Goal: Use online tool/utility: Utilize a website feature to perform a specific function

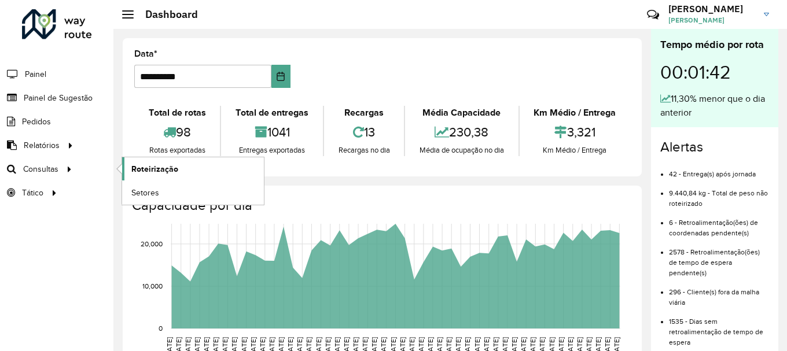
click at [150, 167] on span "Roteirização" at bounding box center [154, 169] width 47 height 12
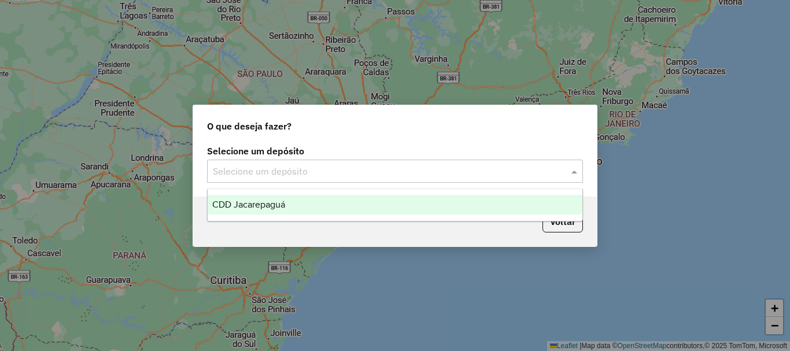
click at [319, 167] on input "text" at bounding box center [383, 172] width 341 height 14
click at [293, 207] on div "CDD Jacarepaguá" at bounding box center [395, 205] width 375 height 20
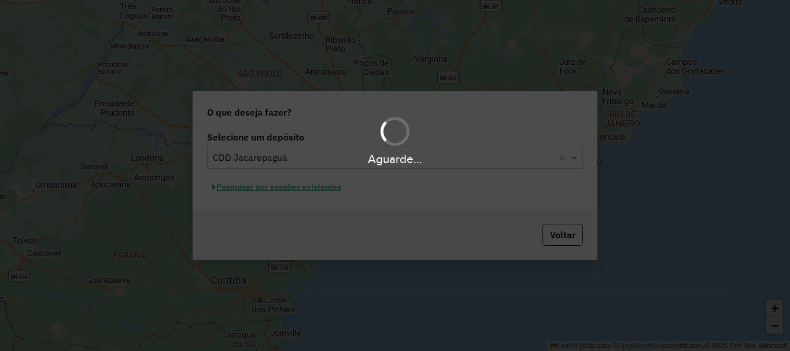
click at [292, 189] on div "Aguarde..." at bounding box center [395, 175] width 790 height 351
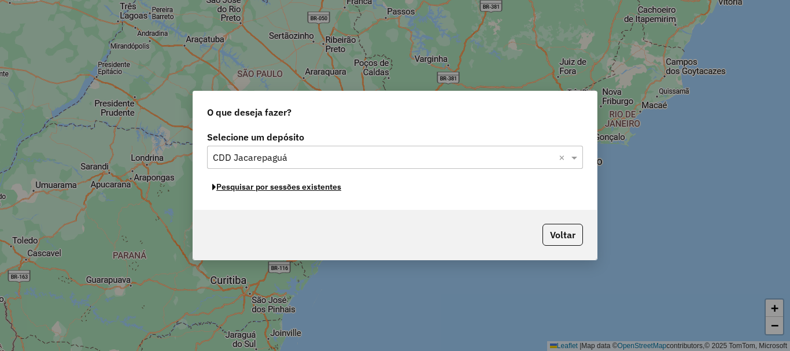
click at [292, 189] on button "Pesquisar por sessões existentes" at bounding box center [276, 187] width 139 height 18
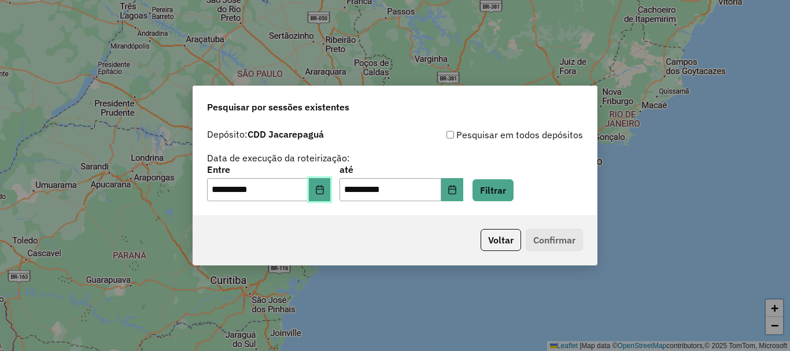
click at [324, 192] on icon "Choose Date" at bounding box center [319, 189] width 9 height 9
click at [381, 238] on div "Voltar Confirmar" at bounding box center [395, 240] width 404 height 50
click at [457, 192] on icon "Choose Date" at bounding box center [452, 189] width 9 height 9
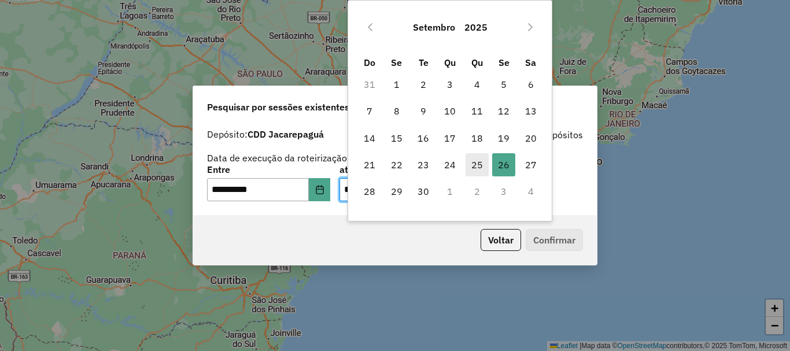
click at [480, 167] on span "25" at bounding box center [477, 164] width 23 height 23
type input "**********"
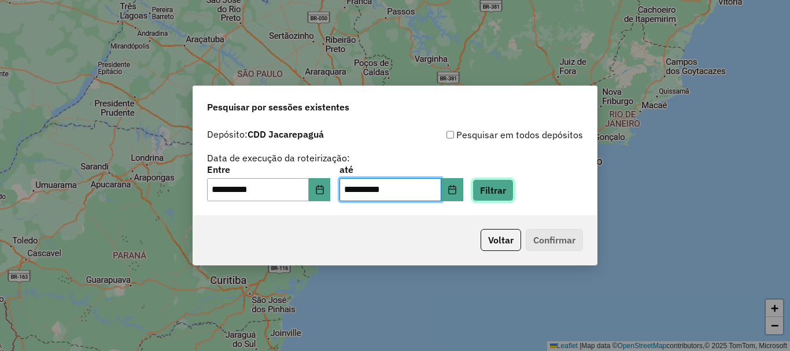
click at [512, 190] on button "Filtrar" at bounding box center [493, 190] width 41 height 22
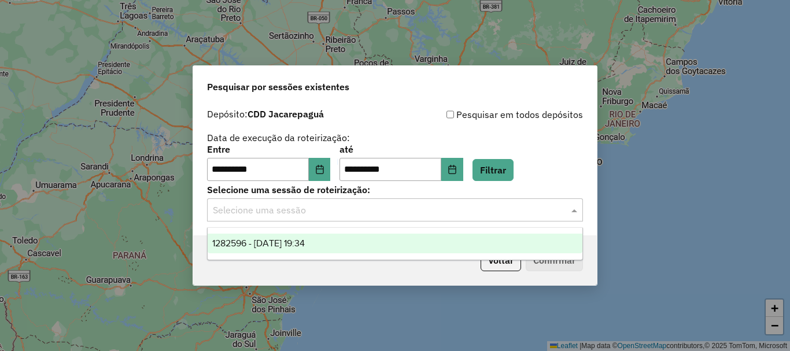
click at [312, 206] on input "text" at bounding box center [383, 211] width 341 height 14
click at [293, 239] on span "1282596 - 25/09/2025 19:34" at bounding box center [258, 243] width 93 height 10
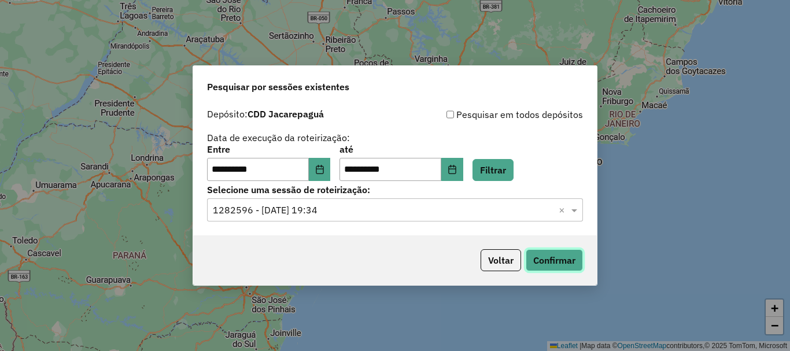
click at [558, 268] on button "Confirmar" at bounding box center [554, 260] width 57 height 22
click at [506, 265] on button "Voltar" at bounding box center [501, 260] width 40 height 22
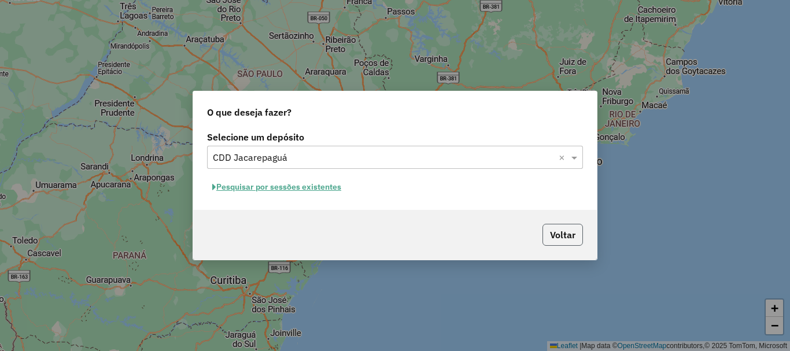
click at [558, 240] on button "Voltar" at bounding box center [562, 235] width 40 height 22
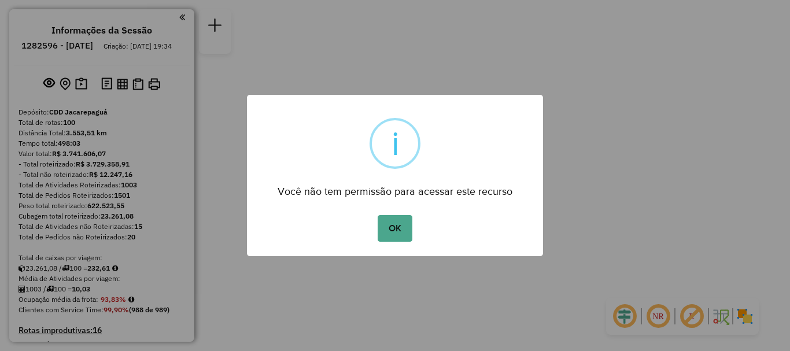
click at [489, 194] on div "Você não tem permissão para acessar este recurso" at bounding box center [395, 188] width 296 height 26
click at [403, 220] on button "OK" at bounding box center [395, 228] width 34 height 27
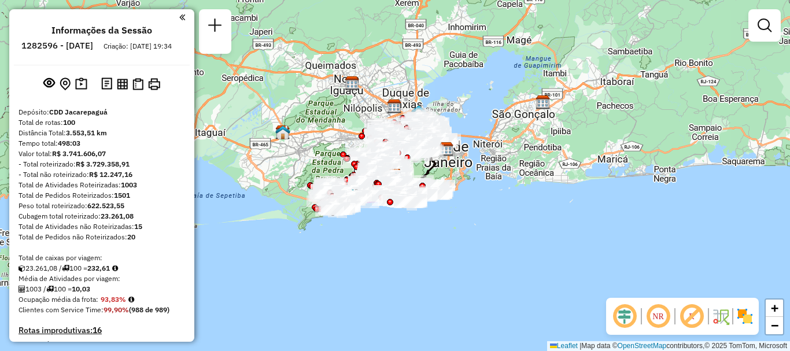
click at [779, 36] on div at bounding box center [764, 25] width 32 height 32
click at [769, 28] on em at bounding box center [765, 26] width 14 height 14
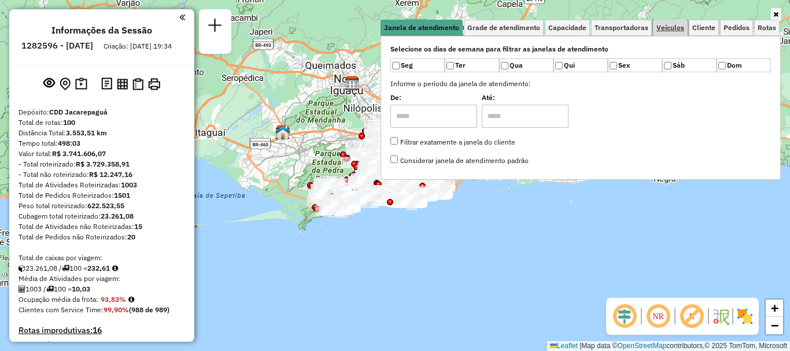
click at [667, 31] on span "Veículos" at bounding box center [670, 27] width 28 height 7
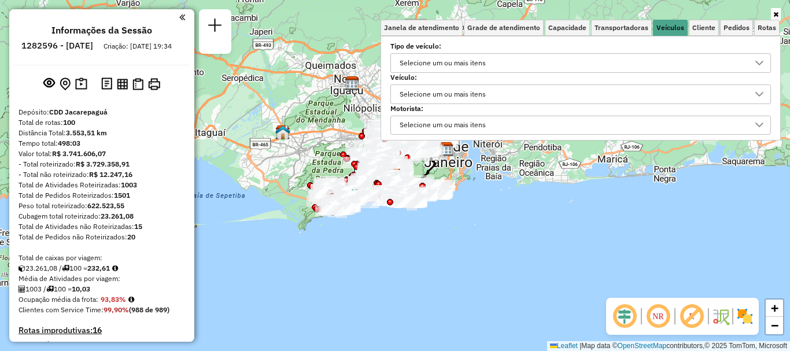
click at [442, 99] on div "Selecione um ou mais itens" at bounding box center [443, 94] width 94 height 19
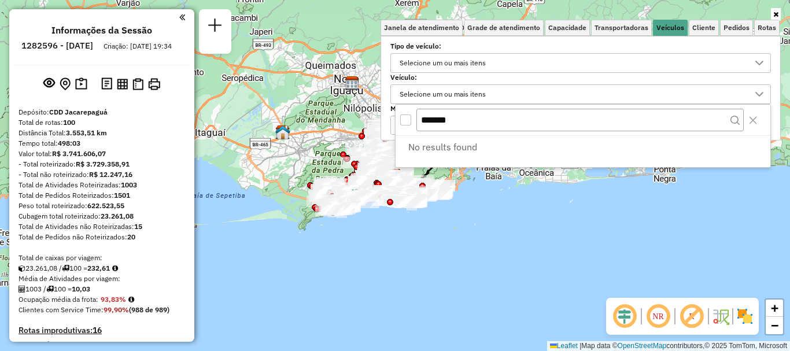
type input "*******"
click at [459, 97] on div "Selecione um ou mais itens" at bounding box center [443, 94] width 94 height 19
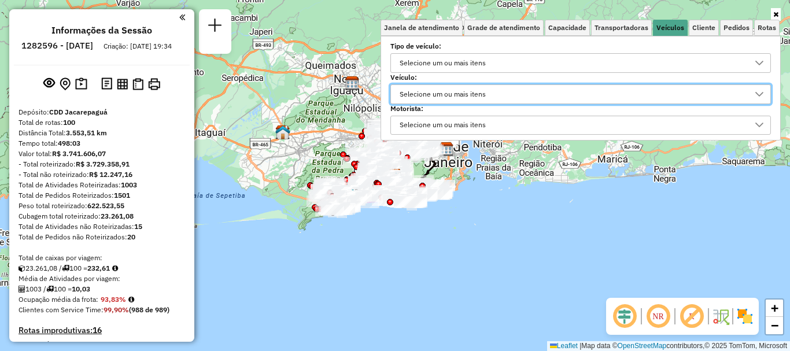
click at [778, 14] on icon at bounding box center [775, 14] width 5 height 7
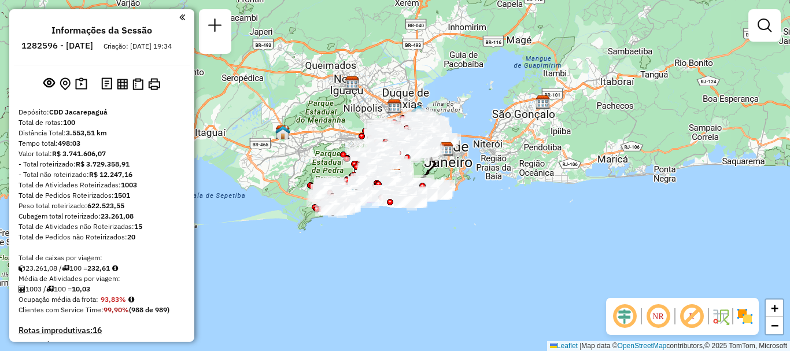
drag, startPoint x: 572, startPoint y: 45, endPoint x: 558, endPoint y: 40, distance: 15.4
click at [572, 45] on div "Janela de atendimento Grade de atendimento Capacidade Transportadoras Veículos …" at bounding box center [395, 175] width 790 height 351
click at [758, 38] on div at bounding box center [764, 25] width 32 height 32
click at [768, 31] on em at bounding box center [765, 26] width 14 height 14
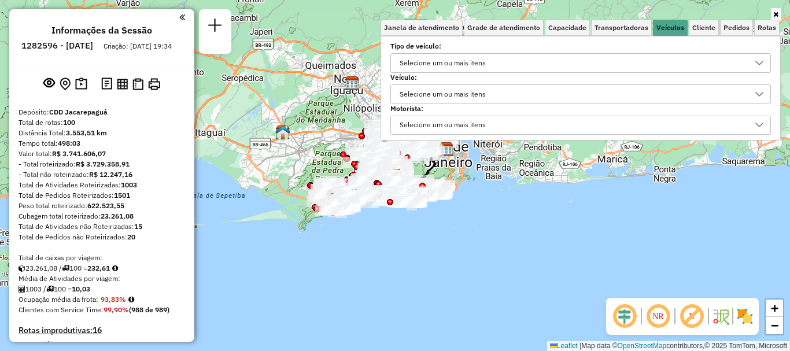
click at [448, 88] on div "Selecione um ou mais itens" at bounding box center [443, 94] width 94 height 19
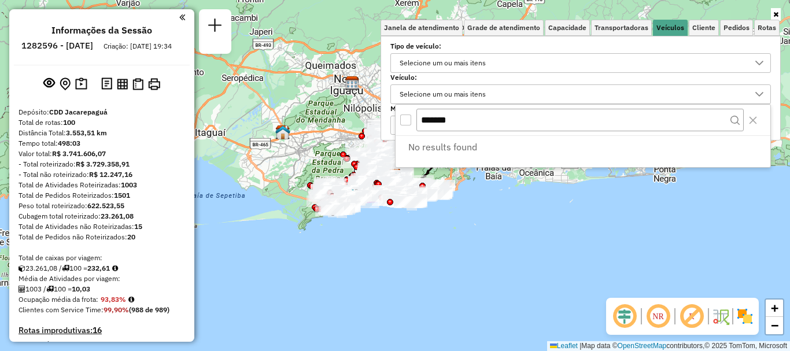
type input "**********"
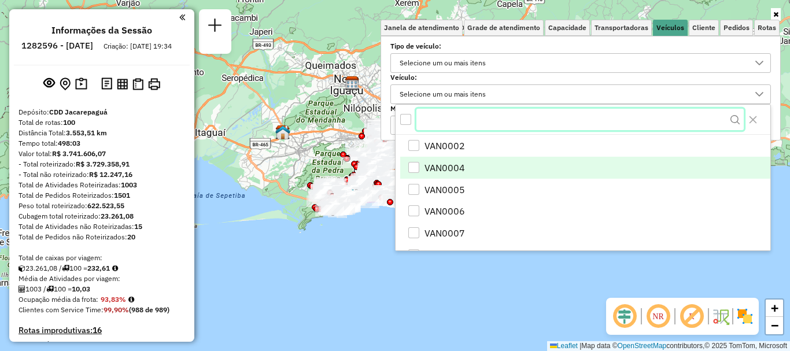
paste input "*******"
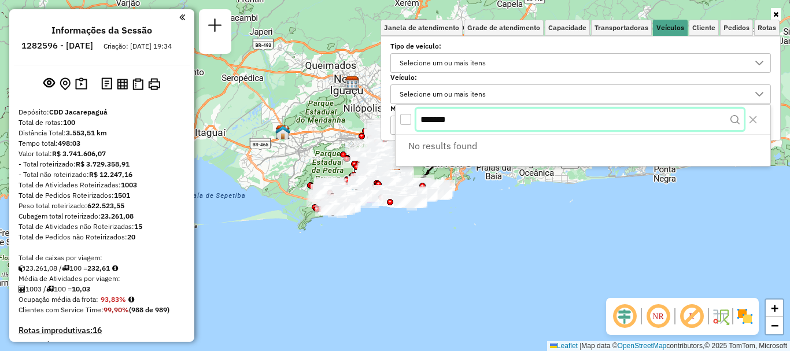
type input "*******"
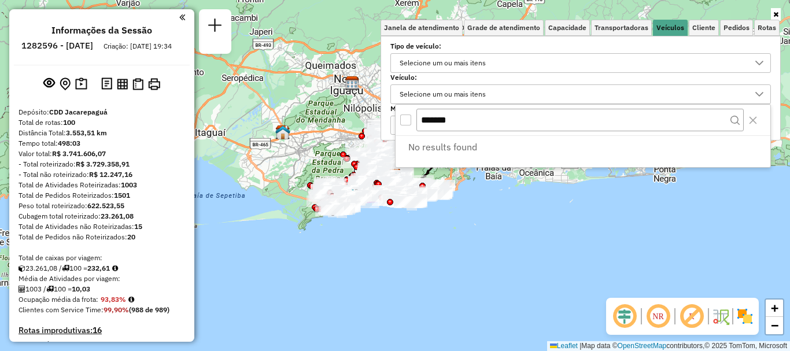
click at [481, 6] on div "Janela de atendimento Grade de atendimento Capacidade Transportadoras Veículos …" at bounding box center [395, 175] width 790 height 351
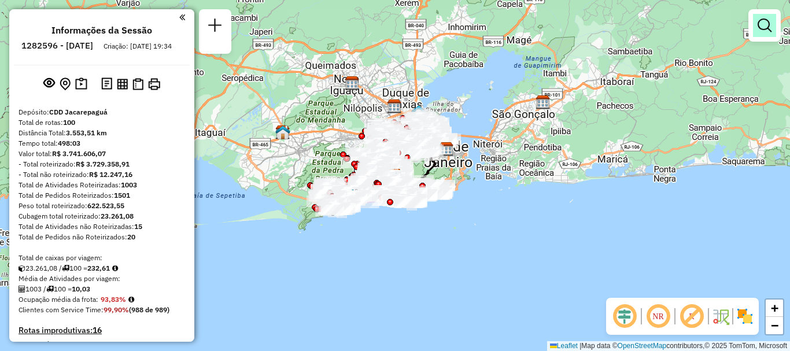
click at [757, 29] on link at bounding box center [764, 25] width 23 height 23
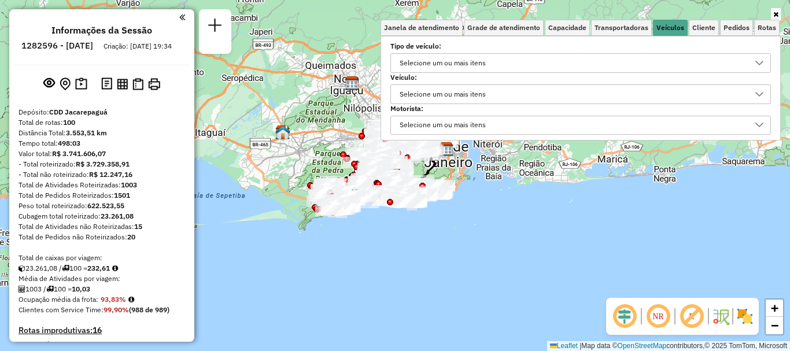
click at [473, 97] on div "Selecione um ou mais itens" at bounding box center [443, 94] width 94 height 19
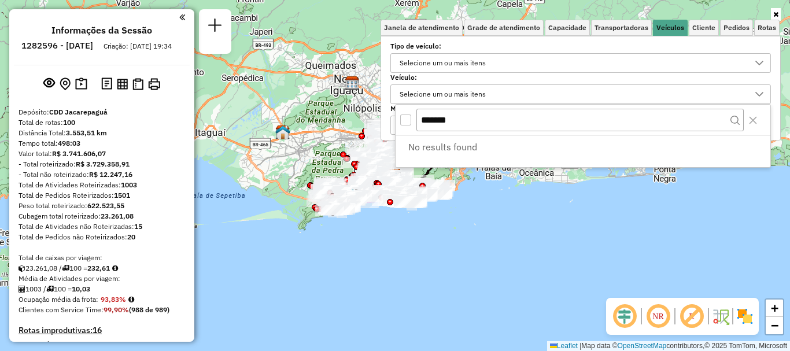
type input "**********"
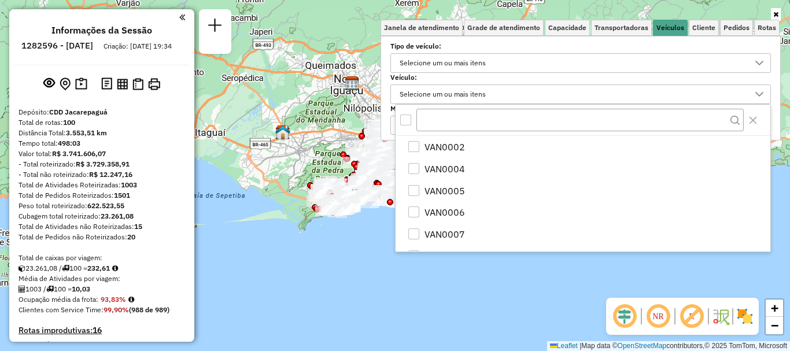
type input "*******"
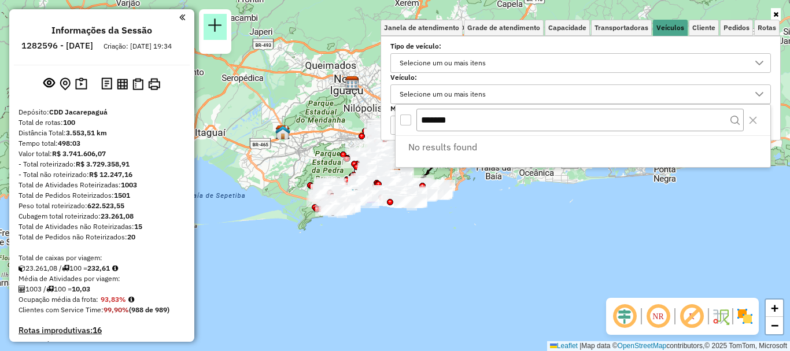
click at [223, 25] on link at bounding box center [215, 27] width 23 height 26
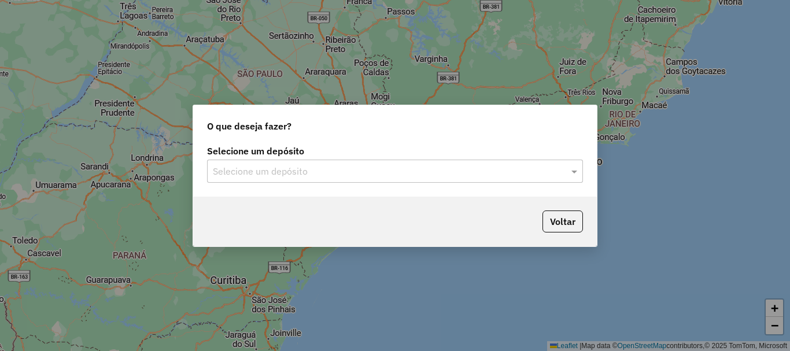
click at [492, 153] on label "Selecione um depósito" at bounding box center [395, 151] width 376 height 14
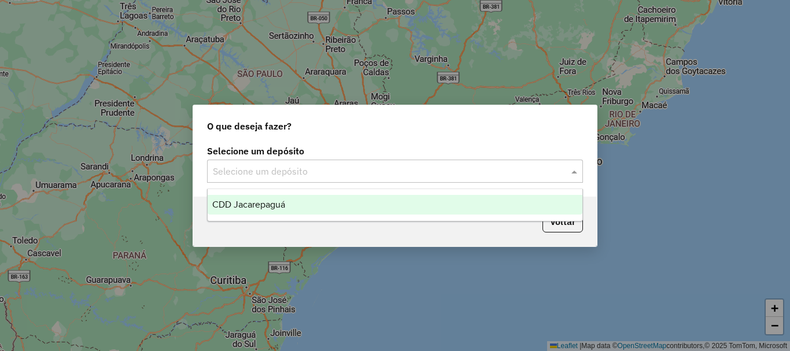
click at [486, 165] on input "text" at bounding box center [383, 172] width 341 height 14
click at [333, 201] on div "CDD Jacarepaguá" at bounding box center [395, 205] width 375 height 20
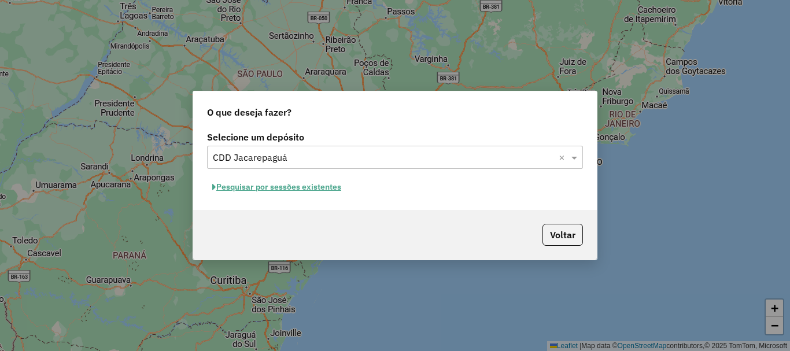
click at [330, 189] on button "Pesquisar por sessões existentes" at bounding box center [276, 187] width 139 height 18
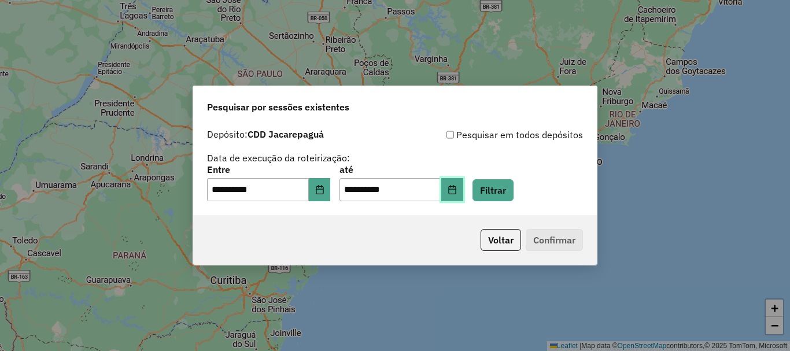
click at [457, 191] on icon "Choose Date" at bounding box center [452, 189] width 9 height 9
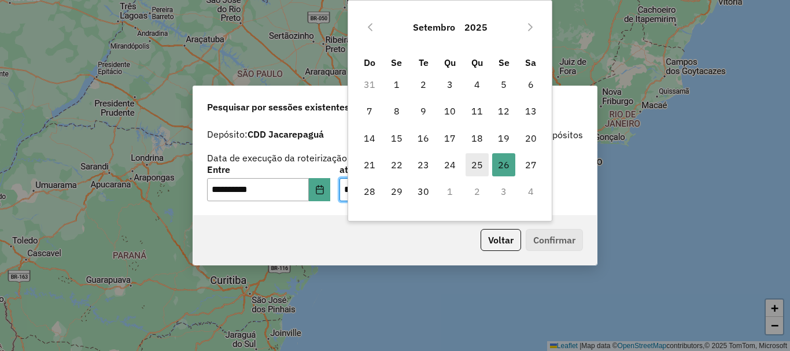
click at [478, 162] on span "25" at bounding box center [477, 164] width 23 height 23
type input "**********"
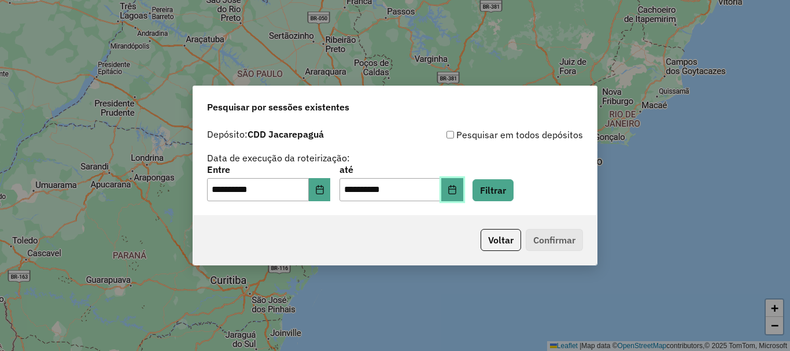
click at [463, 190] on button "Choose Date" at bounding box center [452, 189] width 22 height 23
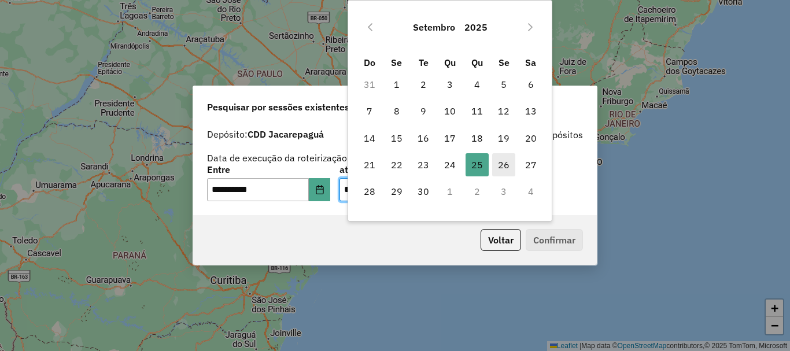
click at [510, 164] on span "26" at bounding box center [503, 164] width 23 height 23
type input "**********"
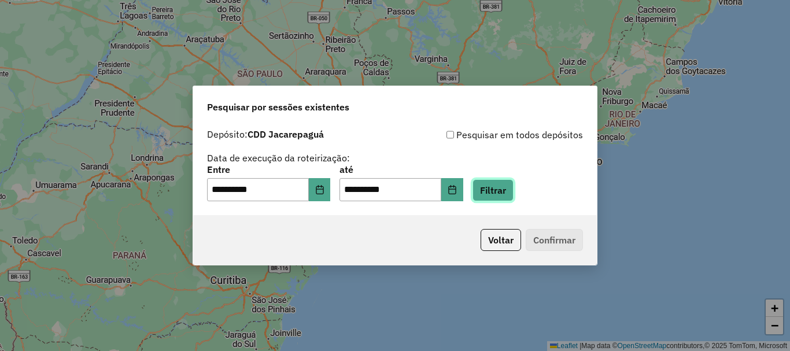
click at [507, 184] on button "Filtrar" at bounding box center [493, 190] width 41 height 22
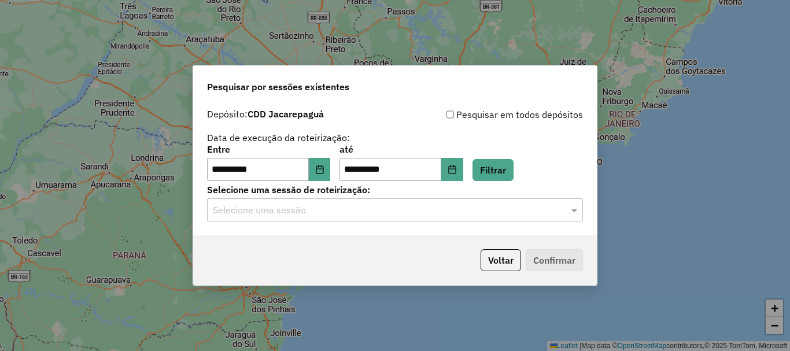
click at [521, 212] on input "text" at bounding box center [383, 211] width 341 height 14
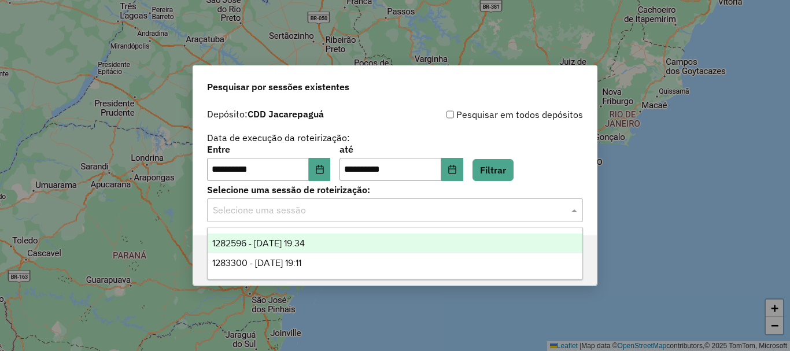
click at [352, 249] on div "1282596 - 25/09/2025 19:34" at bounding box center [395, 244] width 375 height 20
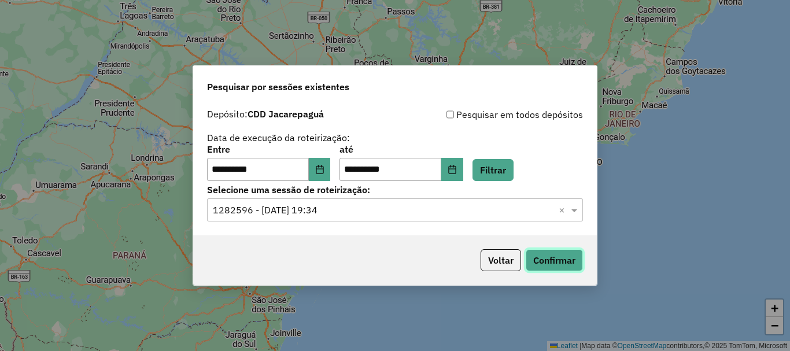
click at [548, 257] on button "Confirmar" at bounding box center [554, 260] width 57 height 22
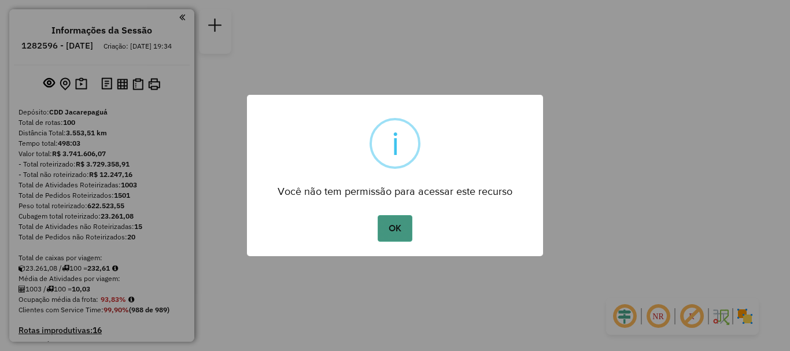
click at [386, 229] on button "OK" at bounding box center [395, 228] width 34 height 27
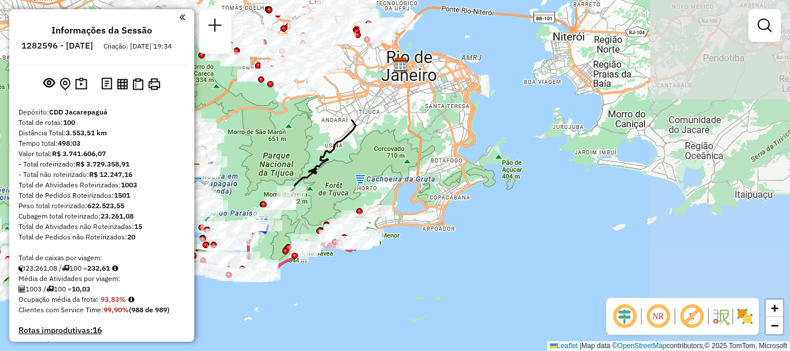
drag, startPoint x: 464, startPoint y: 130, endPoint x: 238, endPoint y: 285, distance: 274.6
click at [238, 285] on div "Janela de atendimento Grade de atendimento Capacidade Transportadoras Veículos …" at bounding box center [395, 175] width 790 height 351
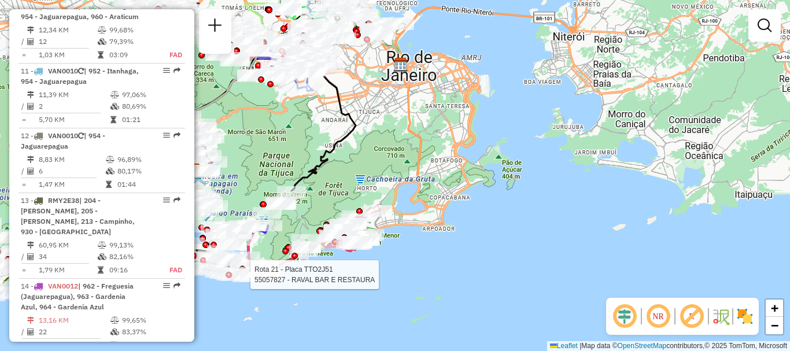
scroll to position [1157, 0]
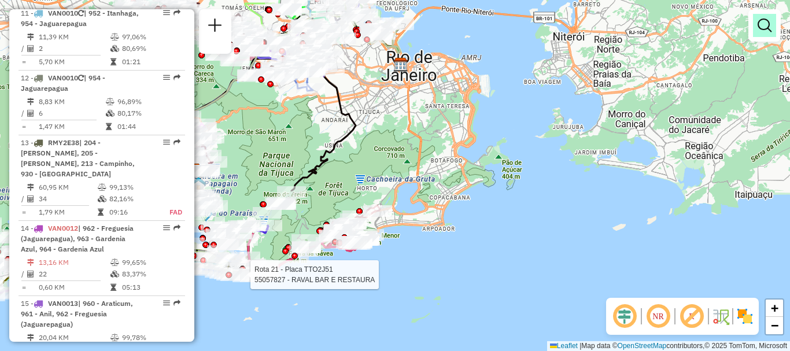
click at [761, 34] on link at bounding box center [764, 25] width 23 height 23
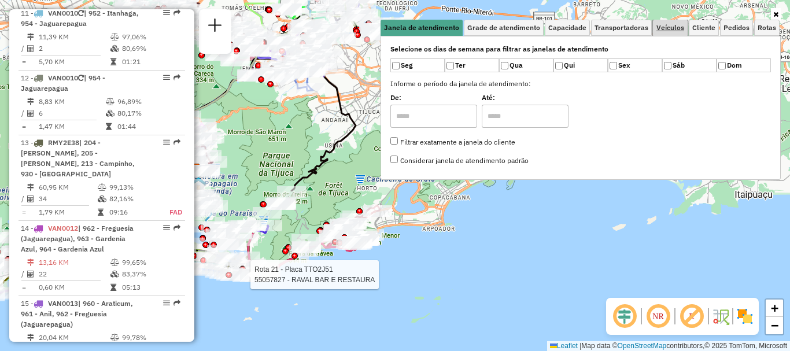
click at [667, 34] on link "Veículos" at bounding box center [670, 28] width 35 height 16
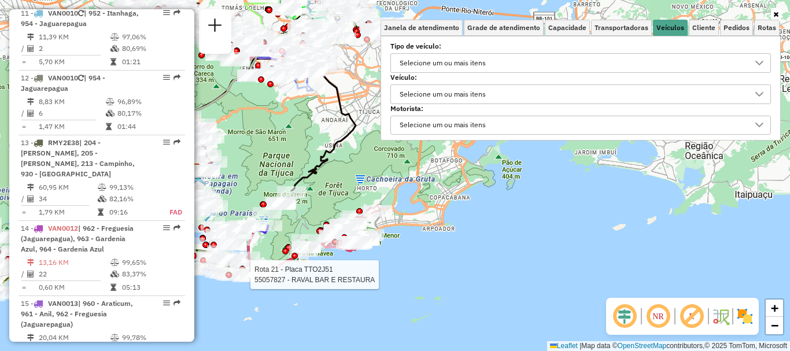
click at [515, 98] on div "Selecione um ou mais itens" at bounding box center [572, 94] width 353 height 19
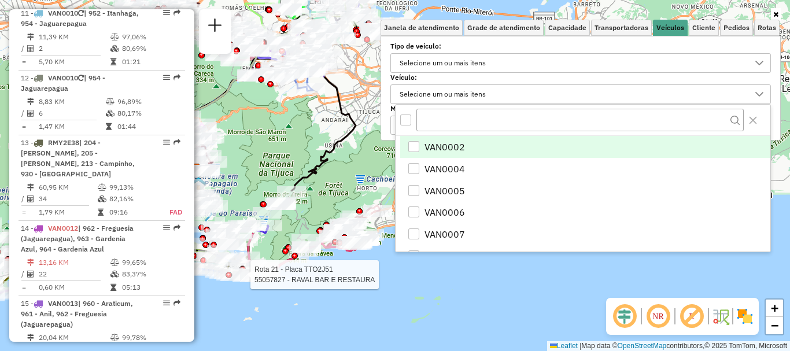
scroll to position [7, 40]
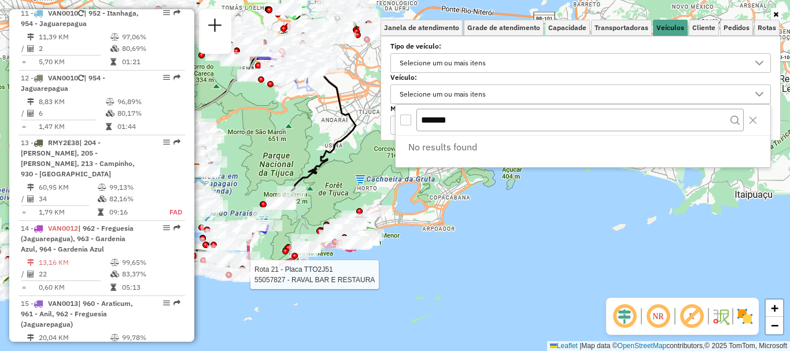
type input "*******"
click at [407, 117] on div "All items unselected" at bounding box center [405, 120] width 11 height 11
click at [425, 213] on div "Rota 21 - Placa TTO2J51 55057827 - RAVAL BAR E RESTAURA Janela de atendimento G…" at bounding box center [395, 175] width 790 height 351
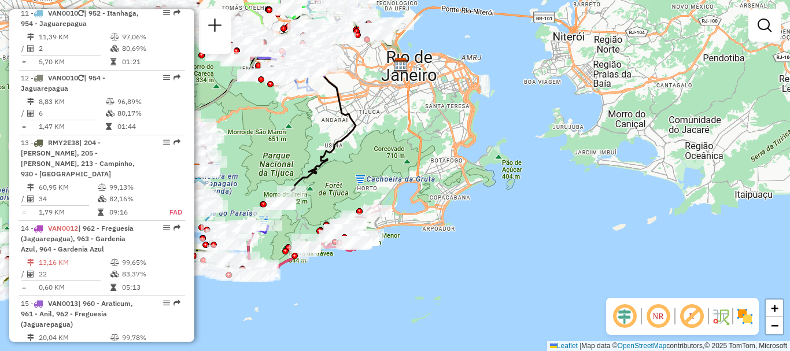
click at [339, 139] on icon at bounding box center [272, 152] width 165 height 190
select select "**********"
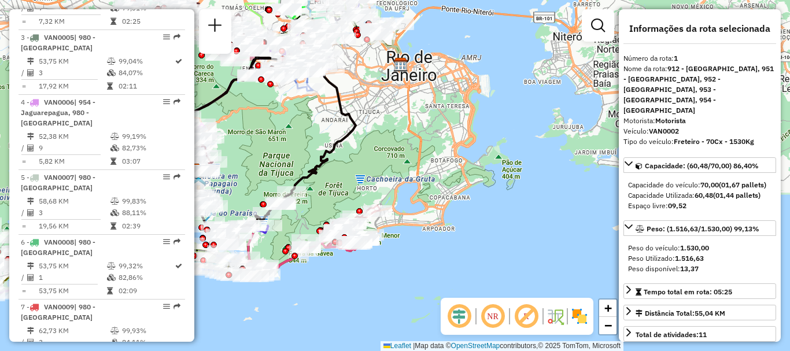
scroll to position [453, 0]
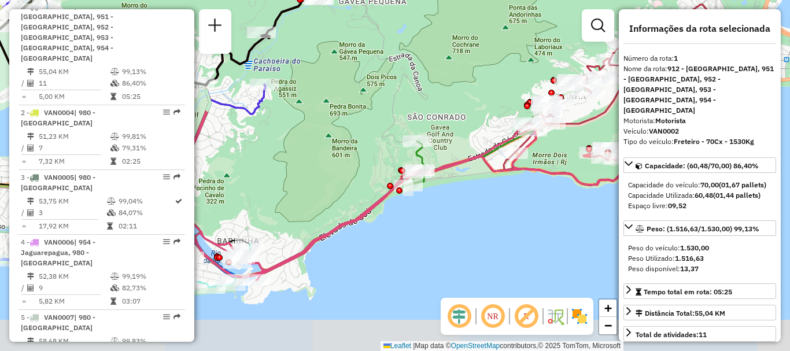
drag, startPoint x: 344, startPoint y: 166, endPoint x: 331, endPoint y: 113, distance: 54.7
click at [330, 113] on div "Janela de atendimento Grade de atendimento Capacidade Transportadoras Veículos …" at bounding box center [395, 175] width 790 height 351
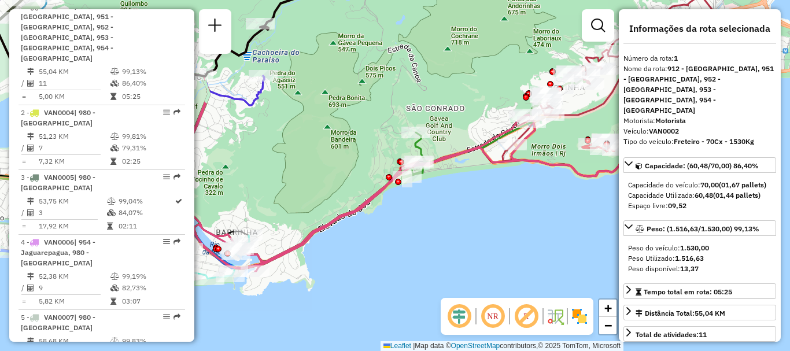
click at [471, 148] on icon at bounding box center [371, 172] width 593 height 197
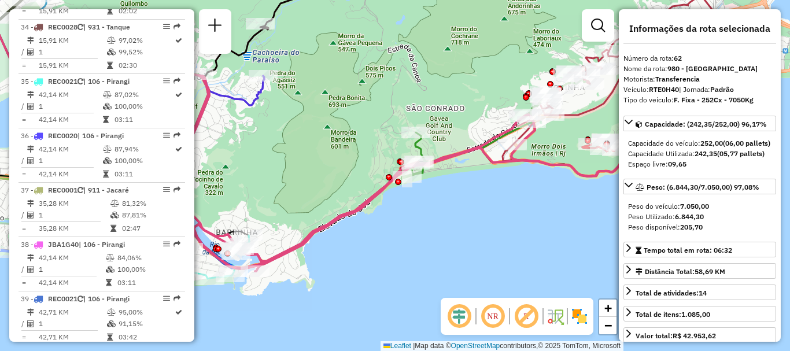
scroll to position [4415, 0]
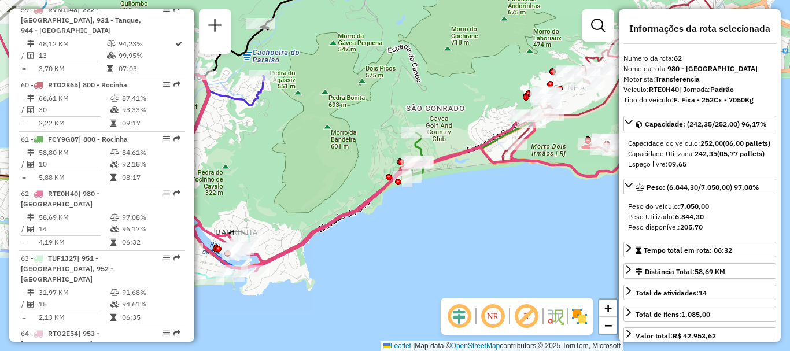
click at [467, 152] on icon at bounding box center [371, 172] width 593 height 197
click at [495, 141] on icon at bounding box center [371, 172] width 593 height 197
click at [416, 147] on icon at bounding box center [362, 170] width 445 height 195
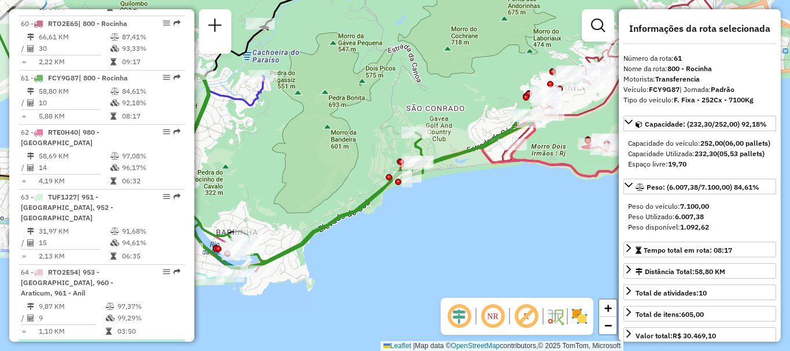
scroll to position [4534, 0]
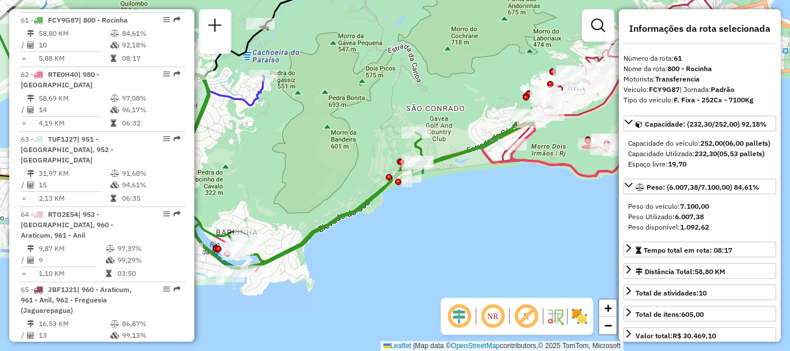
click at [524, 200] on div "Janela de atendimento Grade de atendimento Capacidade Transportadoras Veículos …" at bounding box center [395, 175] width 790 height 351
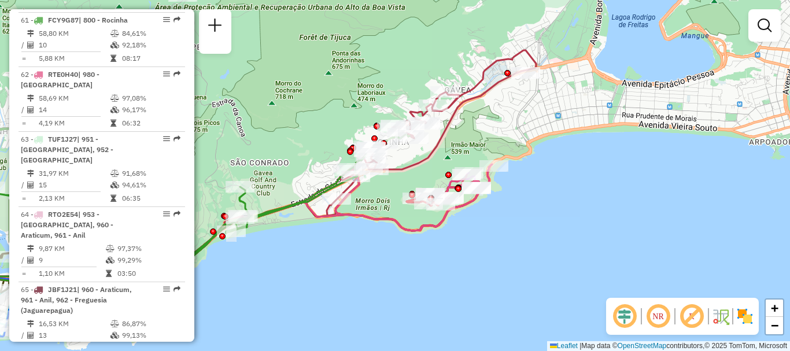
drag, startPoint x: 533, startPoint y: 230, endPoint x: 357, endPoint y: 285, distance: 184.0
click at [357, 285] on div "Janela de atendimento Grade de atendimento Capacidade Transportadoras Veículos …" at bounding box center [395, 175] width 790 height 351
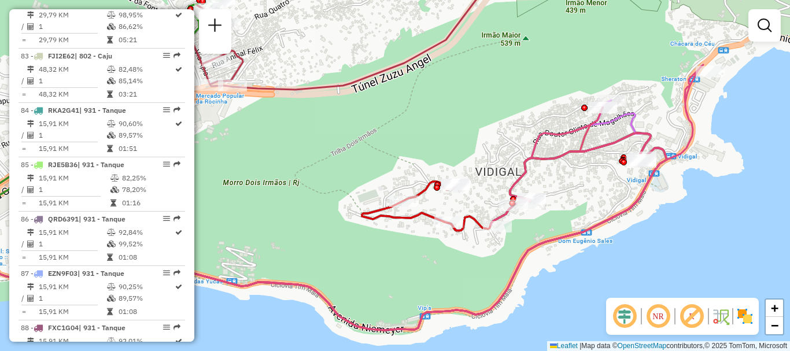
scroll to position [6096, 0]
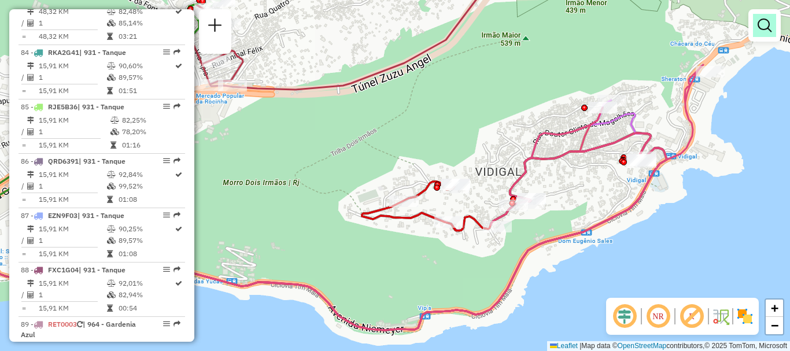
click at [755, 26] on link at bounding box center [764, 25] width 23 height 23
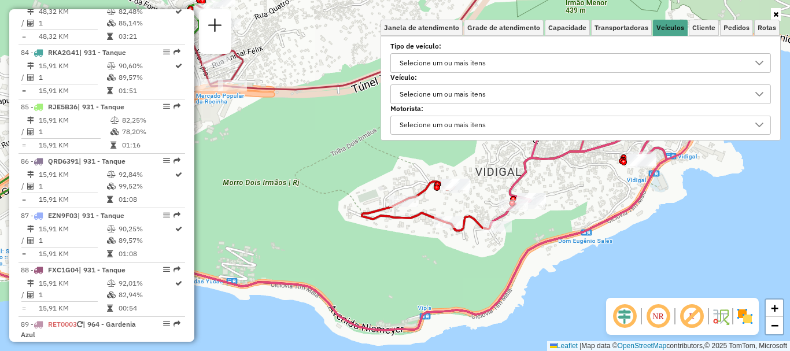
click at [505, 96] on div "Selecione um ou mais itens" at bounding box center [572, 94] width 353 height 19
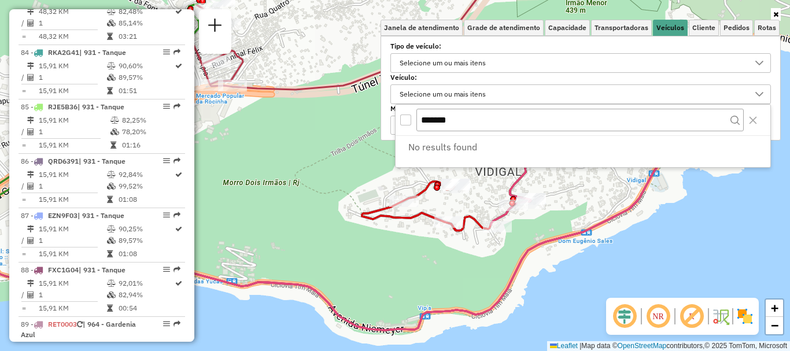
type input "**********"
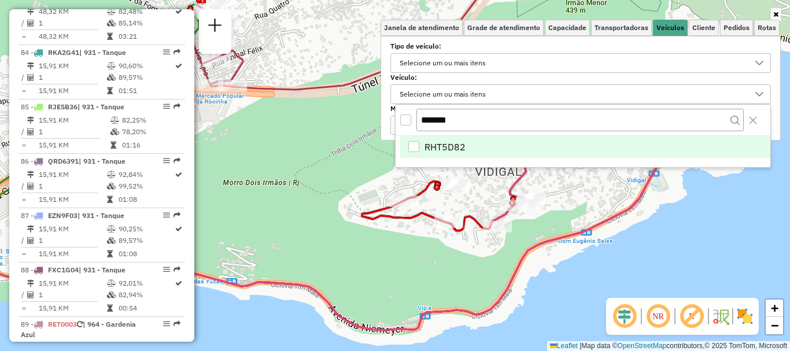
type input "*******"
click at [558, 147] on li "RHT5D82" at bounding box center [585, 147] width 370 height 22
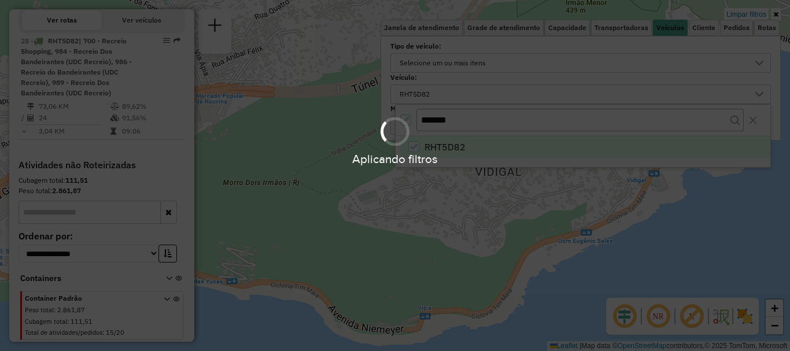
scroll to position [429, 0]
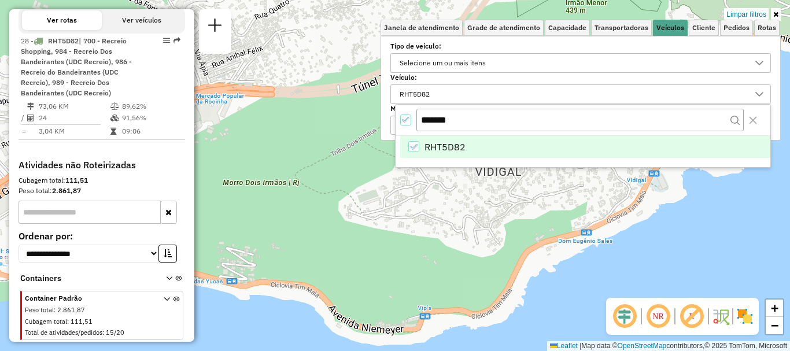
click at [662, 235] on div "Limpar filtros Janela de atendimento Grade de atendimento Capacidade Transporta…" at bounding box center [395, 175] width 790 height 351
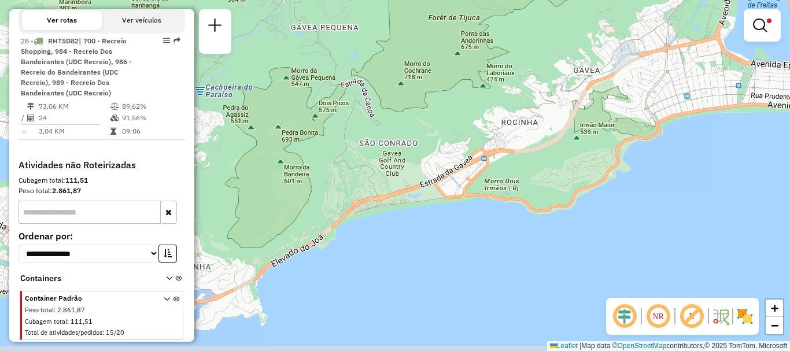
drag, startPoint x: 463, startPoint y: 186, endPoint x: 411, endPoint y: 166, distance: 55.8
click at [559, 169] on div "Limpar filtros Janela de atendimento Grade de atendimento Capacidade Transporta…" at bounding box center [395, 175] width 790 height 351
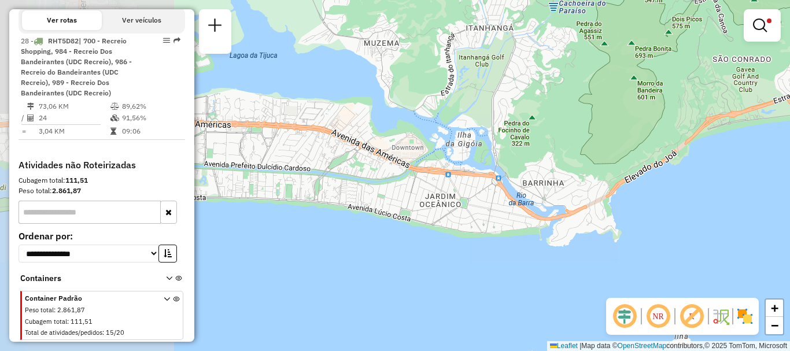
drag, startPoint x: 371, startPoint y: 172, endPoint x: 396, endPoint y: 147, distance: 35.6
click at [693, 94] on div "Limpar filtros Janela de atendimento Grade de atendimento Capacidade Transporta…" at bounding box center [395, 175] width 790 height 351
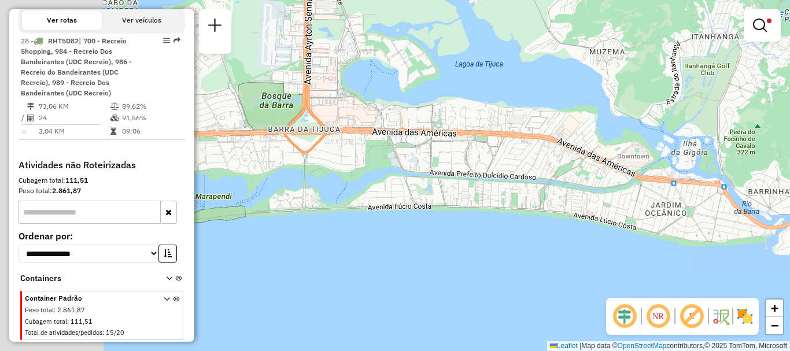
drag, startPoint x: 417, startPoint y: 156, endPoint x: 654, endPoint y: 156, distance: 236.5
click at [654, 156] on div "Limpar filtros Janela de atendimento Grade de atendimento Capacidade Transporta…" at bounding box center [395, 175] width 790 height 351
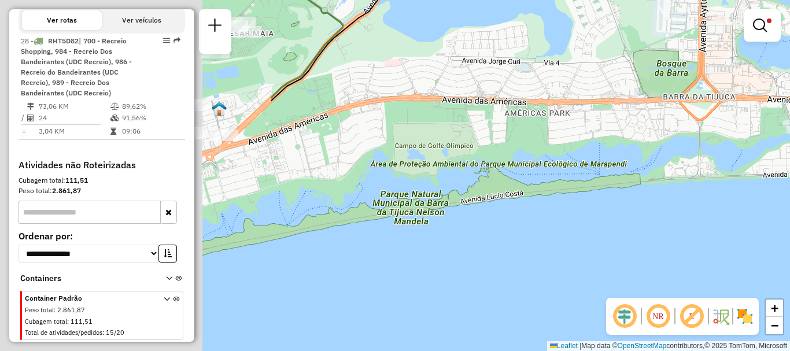
drag, startPoint x: 334, startPoint y: 163, endPoint x: 360, endPoint y: 135, distance: 37.6
click at [673, 131] on div "Limpar filtros Janela de atendimento Grade de atendimento Capacidade Transporta…" at bounding box center [395, 175] width 790 height 351
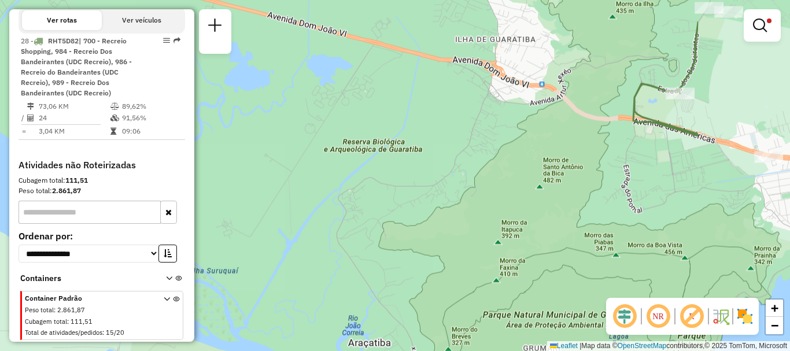
drag, startPoint x: 466, startPoint y: 141, endPoint x: 582, endPoint y: 132, distance: 116.6
click at [260, 197] on div "Limpar filtros Janela de atendimento Grade de atendimento Capacidade Transporta…" at bounding box center [395, 175] width 790 height 351
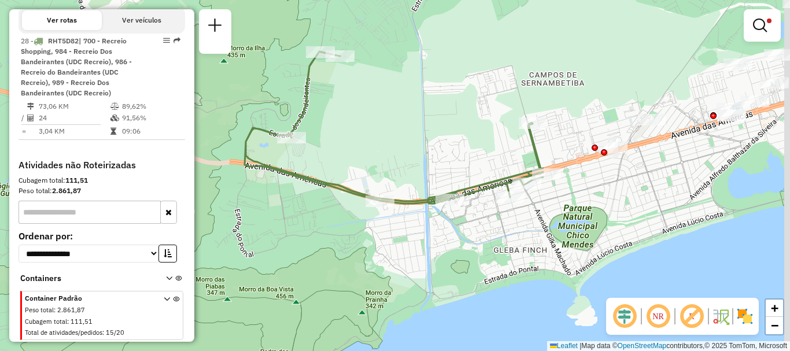
drag, startPoint x: 529, startPoint y: 168, endPoint x: 244, endPoint y: 171, distance: 285.1
click at [245, 171] on icon at bounding box center [394, 127] width 299 height 152
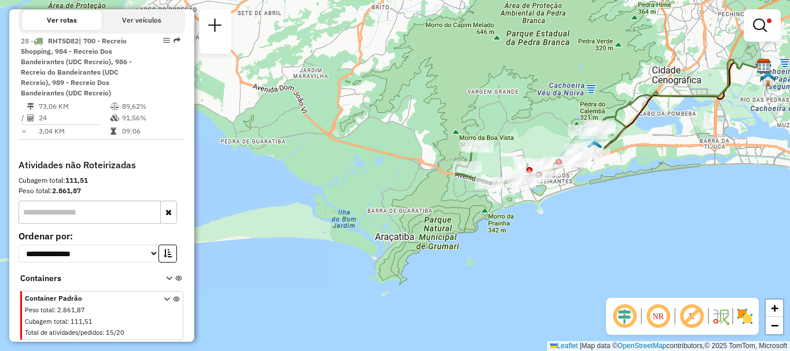
drag, startPoint x: 632, startPoint y: 139, endPoint x: 607, endPoint y: 184, distance: 51.8
click at [607, 184] on div "Limpar filtros Janela de atendimento Grade de atendimento Capacidade Transporta…" at bounding box center [395, 175] width 790 height 351
